Goal: Find specific page/section: Find specific page/section

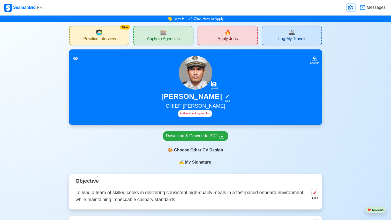
click at [350, 10] on icon at bounding box center [350, 7] width 5 height 5
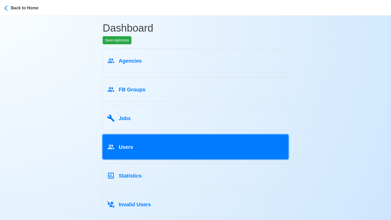
click at [170, 146] on div "Users" at bounding box center [195, 146] width 177 height 10
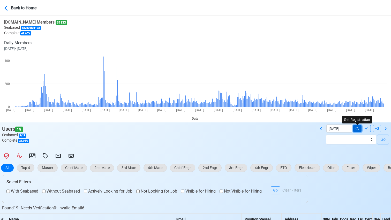
click at [359, 130] on icon at bounding box center [357, 128] width 5 height 5
click at [321, 130] on icon at bounding box center [321, 128] width 6 height 6
click at [387, 129] on icon at bounding box center [386, 128] width 6 height 6
type input "[DATE]"
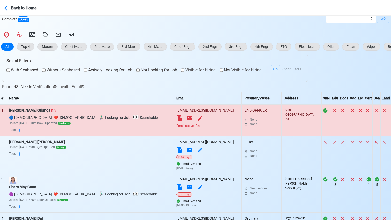
scroll to position [115, 0]
